Goal: Navigation & Orientation: Find specific page/section

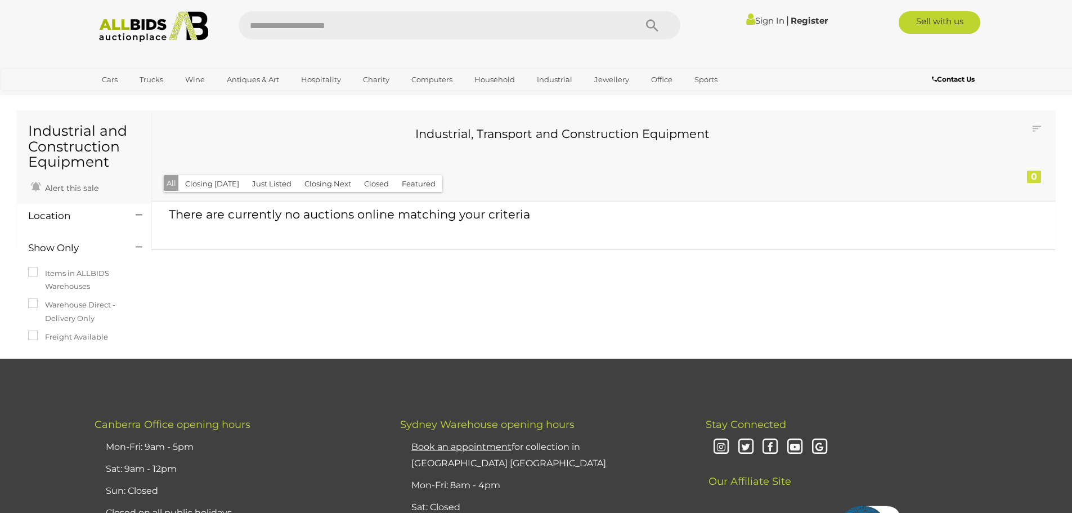
click at [128, 33] on img at bounding box center [154, 26] width 122 height 31
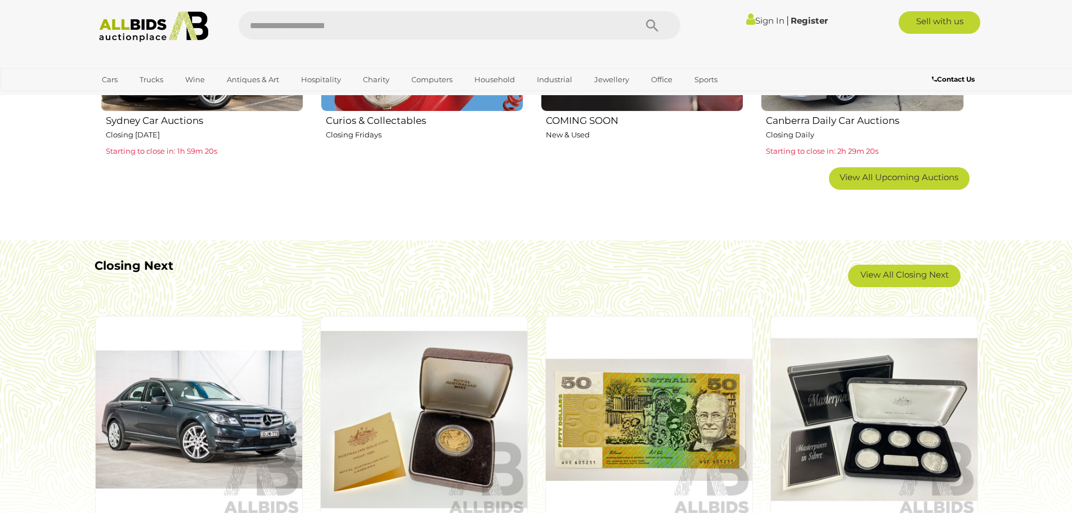
scroll to position [900, 0]
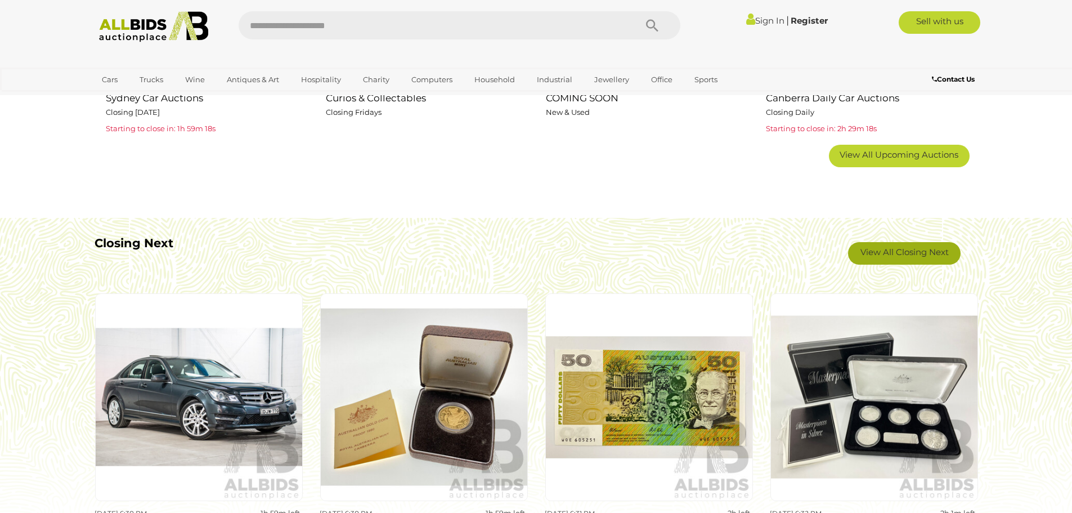
click at [891, 253] on link "View All Closing Next" at bounding box center [904, 253] width 113 height 23
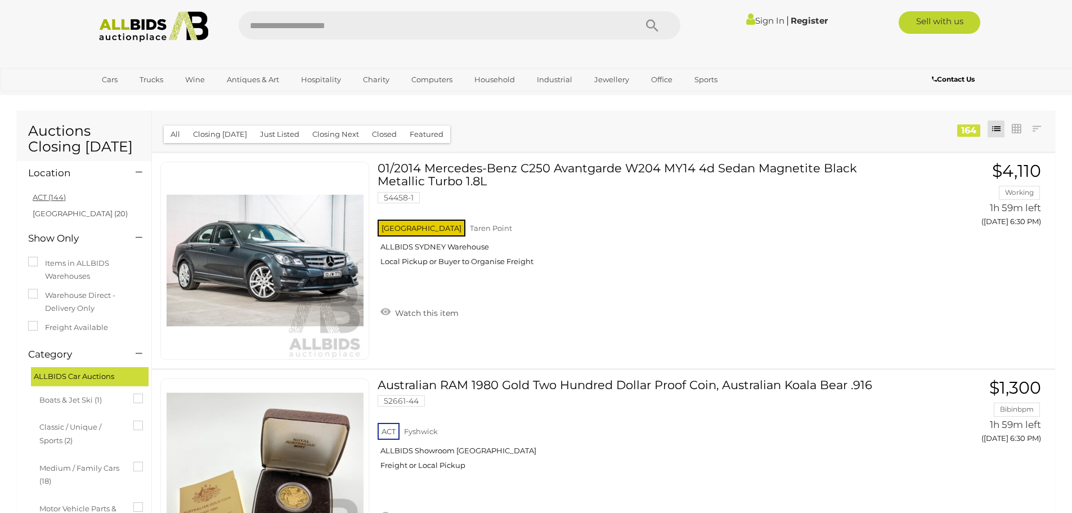
click at [54, 194] on link "ACT (144)" at bounding box center [49, 196] width 33 height 9
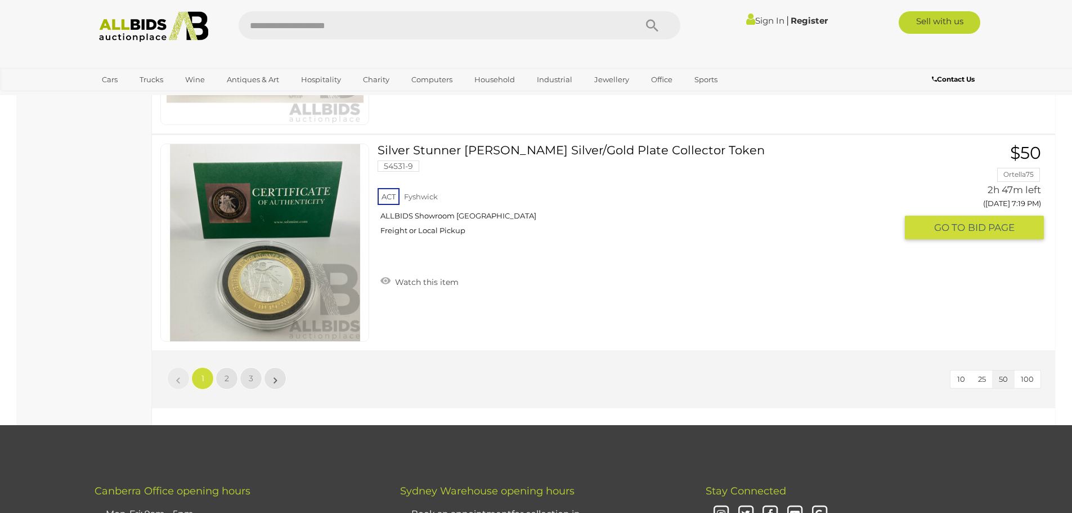
scroll to position [10805, 0]
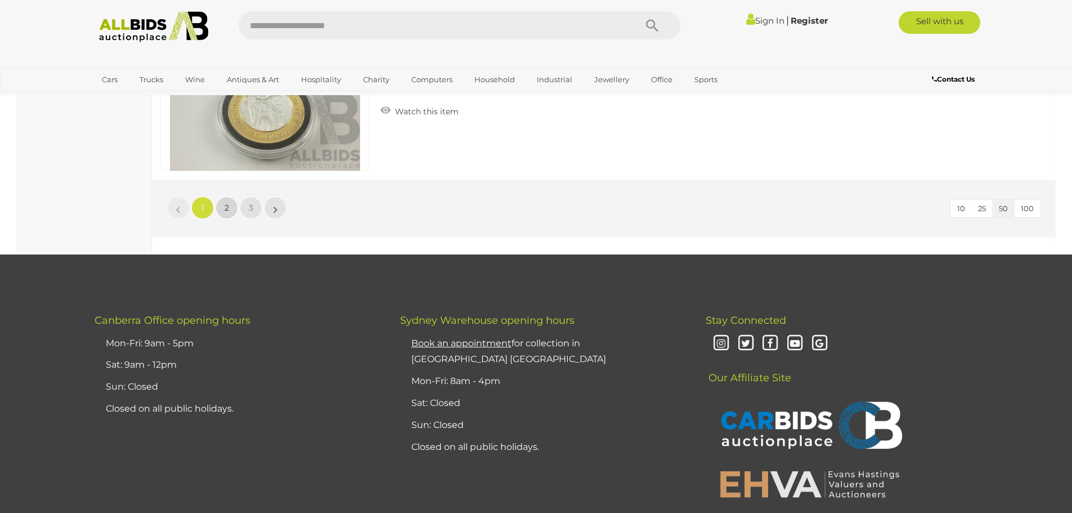
click at [222, 213] on link "2" at bounding box center [227, 207] width 23 height 23
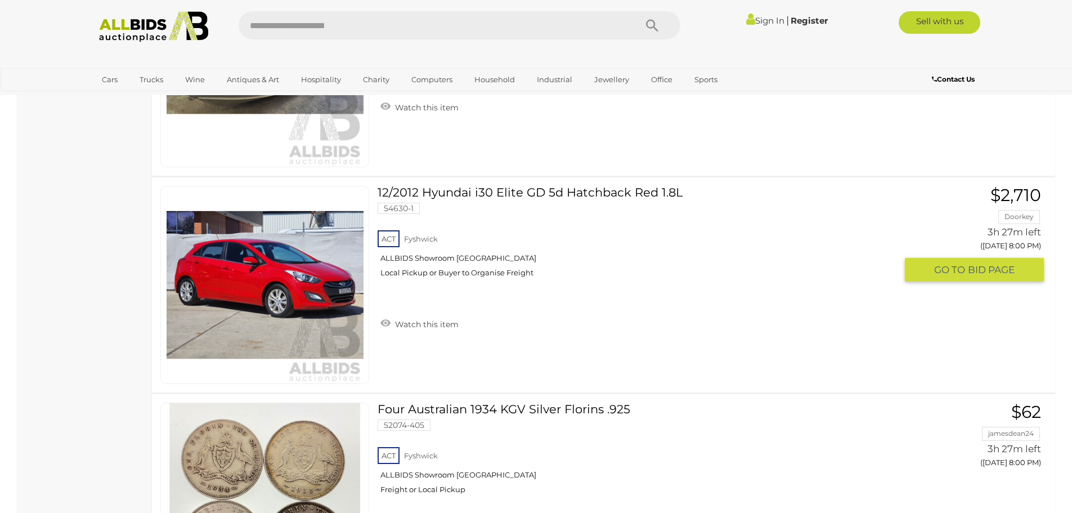
scroll to position [9718, 0]
